Goal: Task Accomplishment & Management: Manage account settings

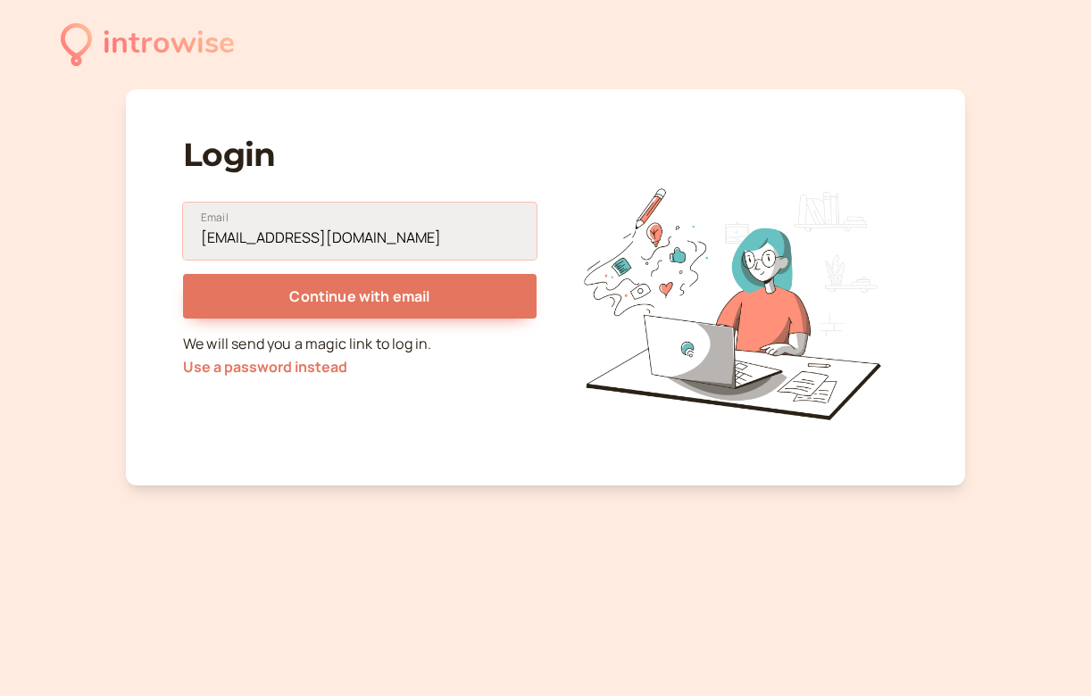
click at [360, 296] on button "Continue with email" at bounding box center [359, 296] width 353 height 45
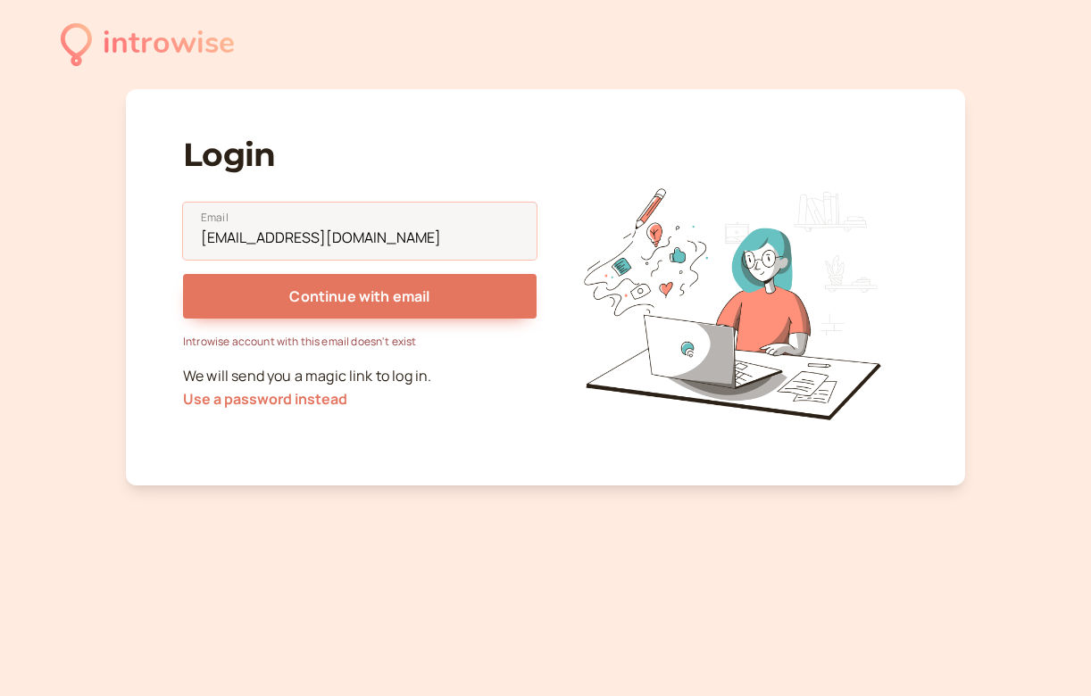
drag, startPoint x: 232, startPoint y: 242, endPoint x: 180, endPoint y: 242, distance: 51.8
click at [180, 242] on div "Login hello@carahelene.love Email Continue with email Introwise account with th…" at bounding box center [545, 287] width 839 height 396
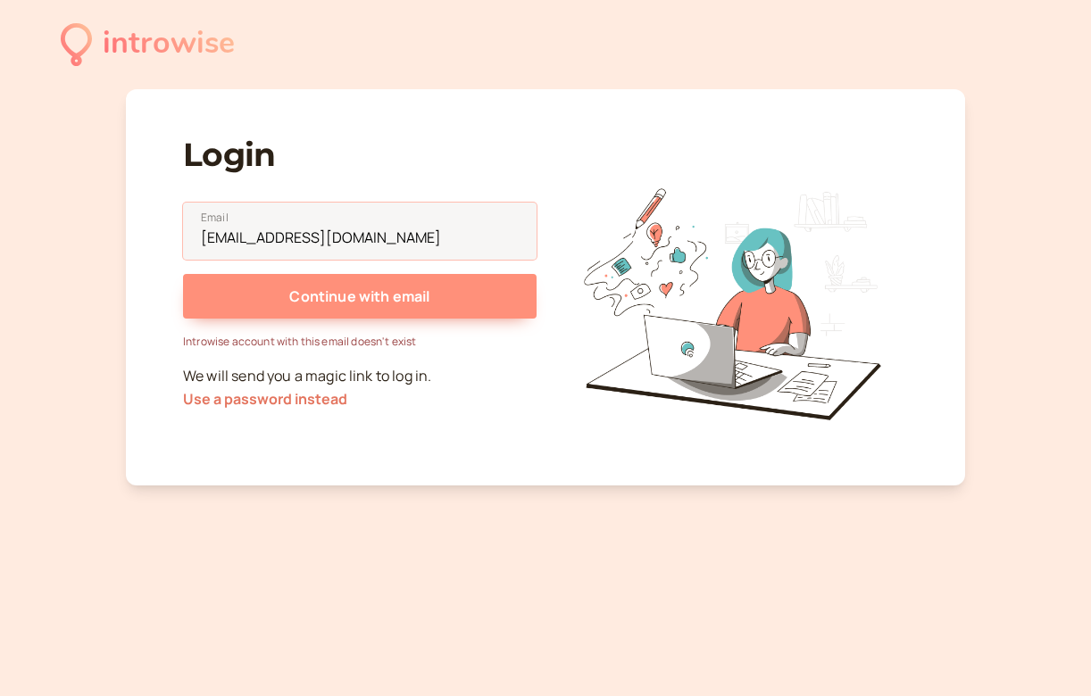
type input "cara@carahelene.love"
click at [292, 303] on span "Continue with email" at bounding box center [359, 296] width 140 height 20
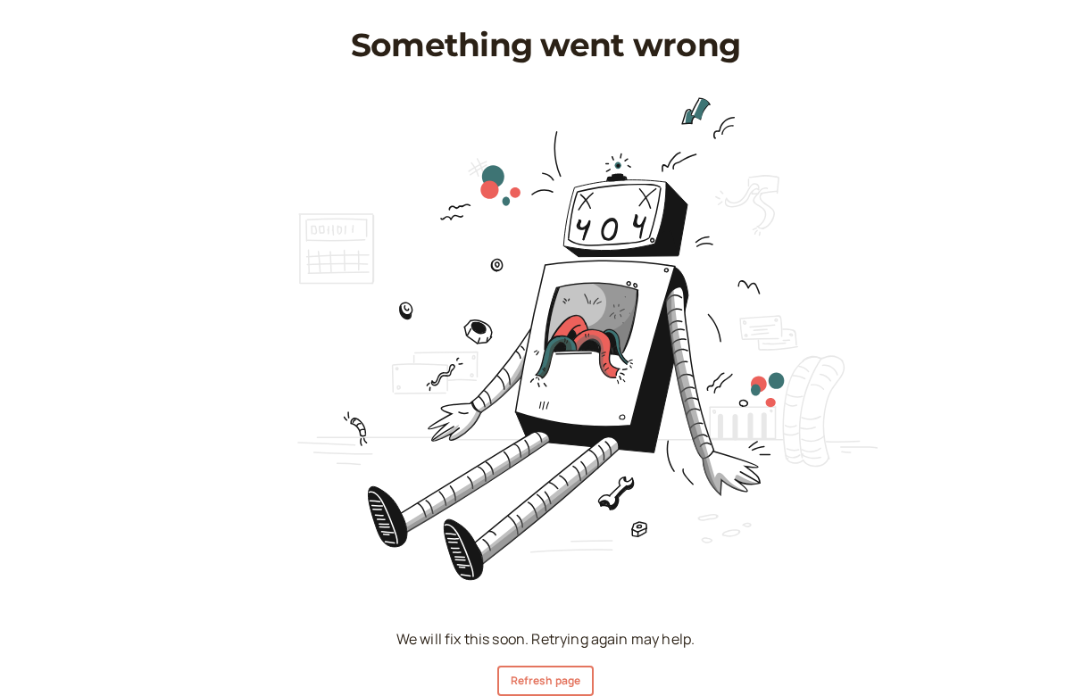
scroll to position [52, 0]
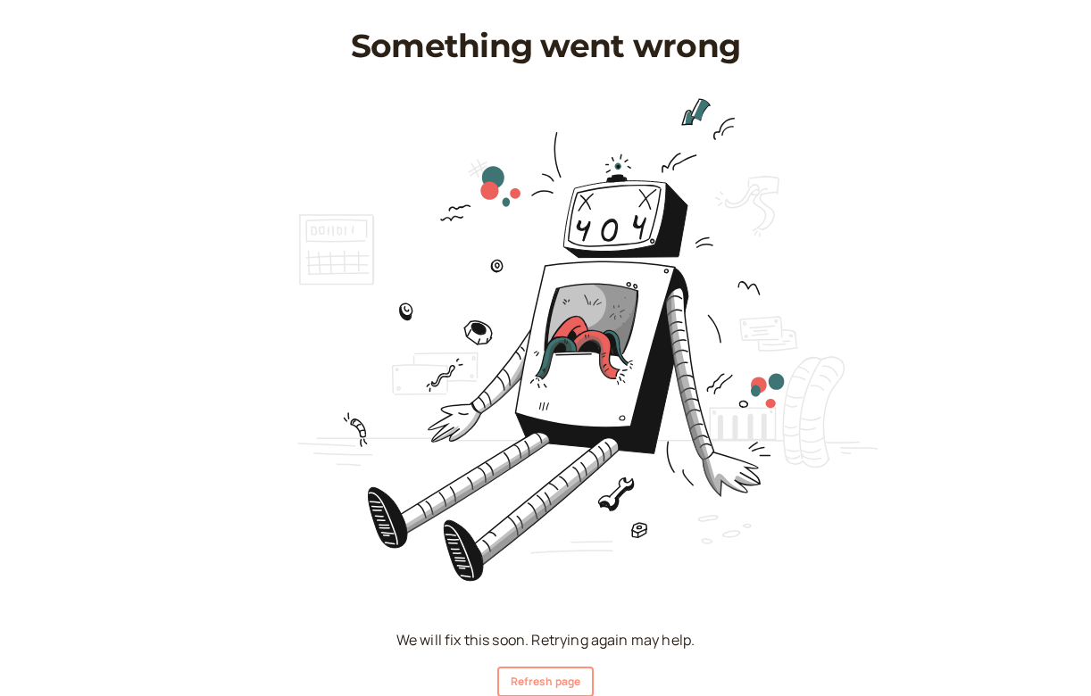
click at [528, 683] on button "Refresh page" at bounding box center [545, 682] width 96 height 30
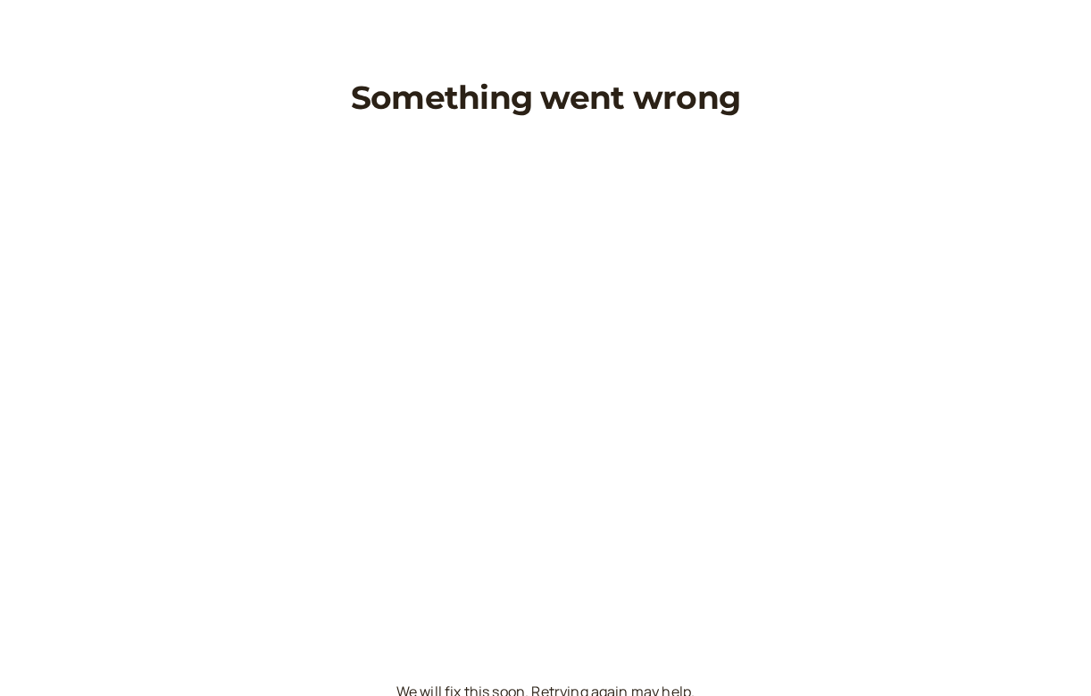
scroll to position [52, 0]
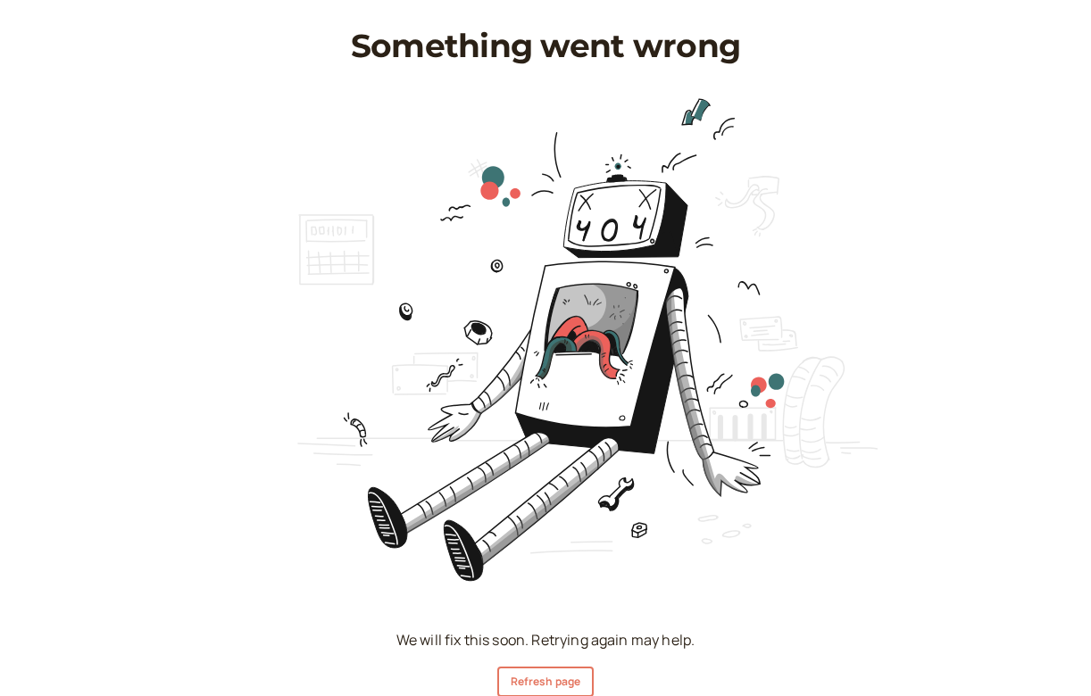
click at [528, 683] on button "Refresh page" at bounding box center [545, 682] width 96 height 30
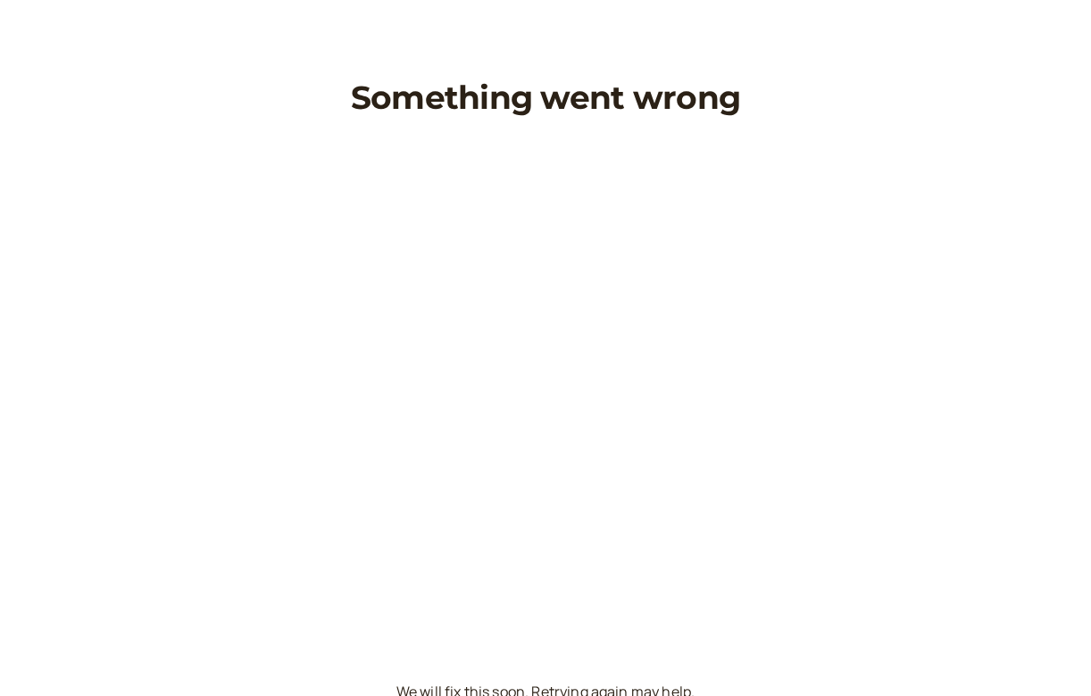
scroll to position [52, 0]
